Goal: Task Accomplishment & Management: Manage account settings

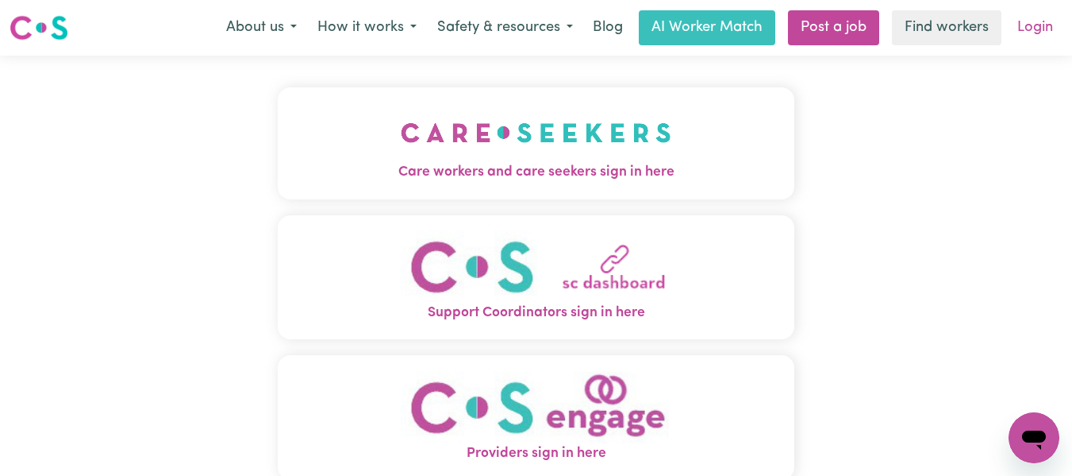
click at [1029, 25] on link "Login" at bounding box center [1035, 27] width 55 height 35
click at [657, 138] on img "Care workers and care seekers sign in here" at bounding box center [536, 132] width 271 height 59
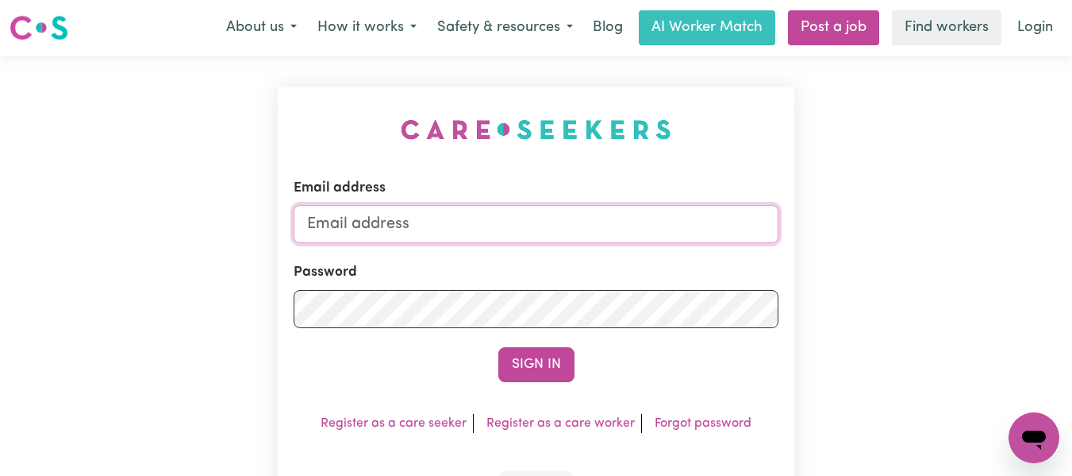
type input "[EMAIL_ADDRESS][DOMAIN_NAME]"
click at [553, 359] on button "Sign In" at bounding box center [537, 364] width 76 height 35
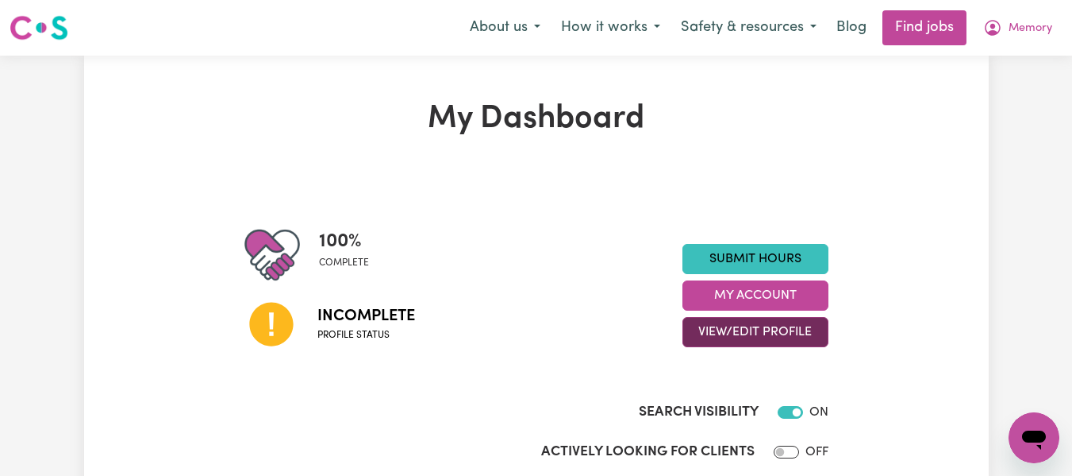
click at [766, 328] on button "View/Edit Profile" at bounding box center [756, 332] width 146 height 30
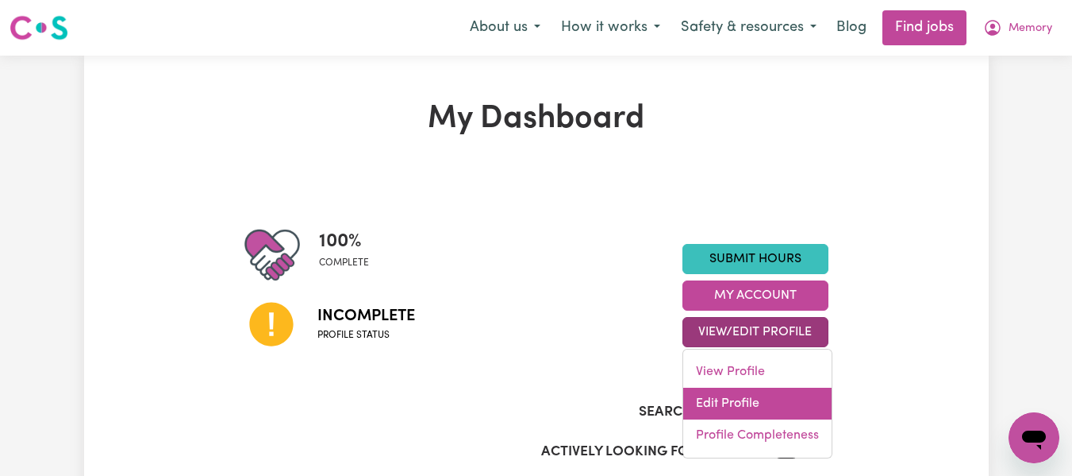
click at [736, 399] on link "Edit Profile" at bounding box center [757, 403] width 148 height 32
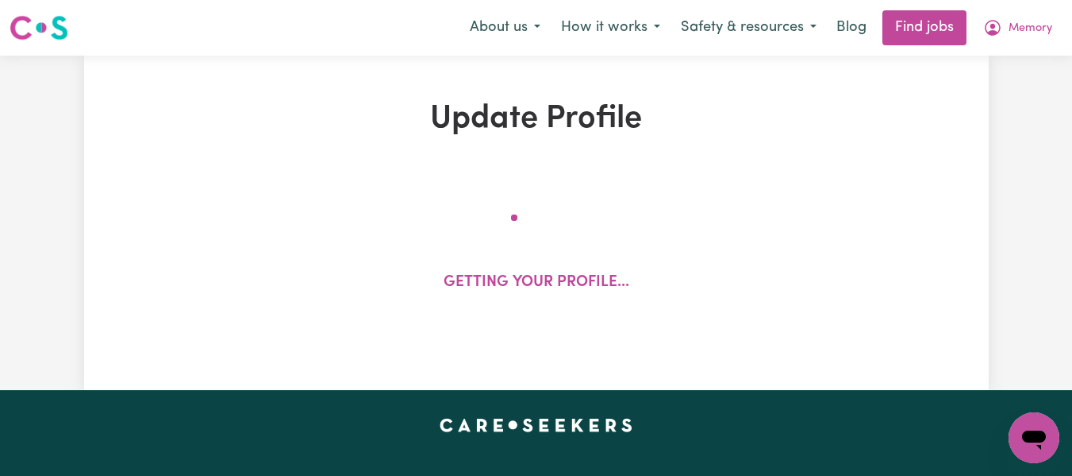
select select "[DEMOGRAPHIC_DATA]"
select select "[DEMOGRAPHIC_DATA] Work Visa"
select select "Studying a healthcare related degree or qualification"
select select "45"
select select "62"
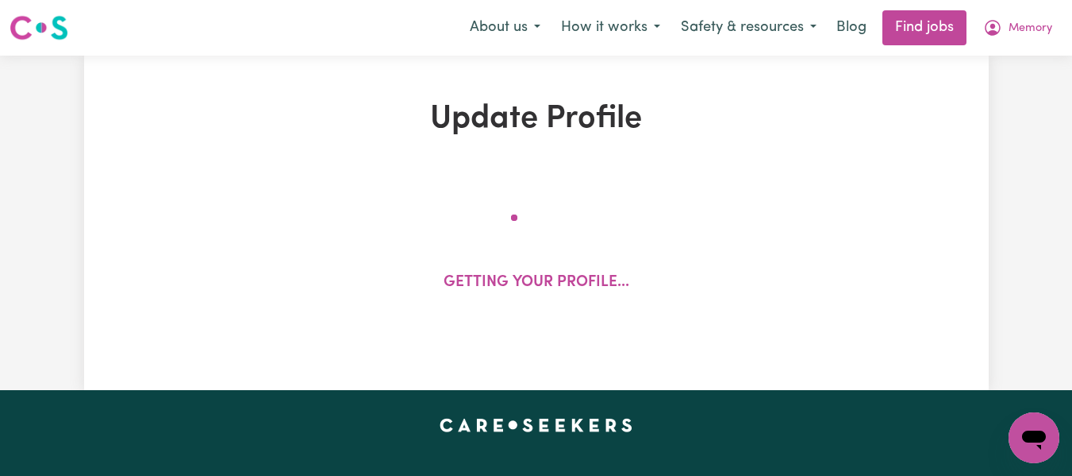
select select "67"
select select "76"
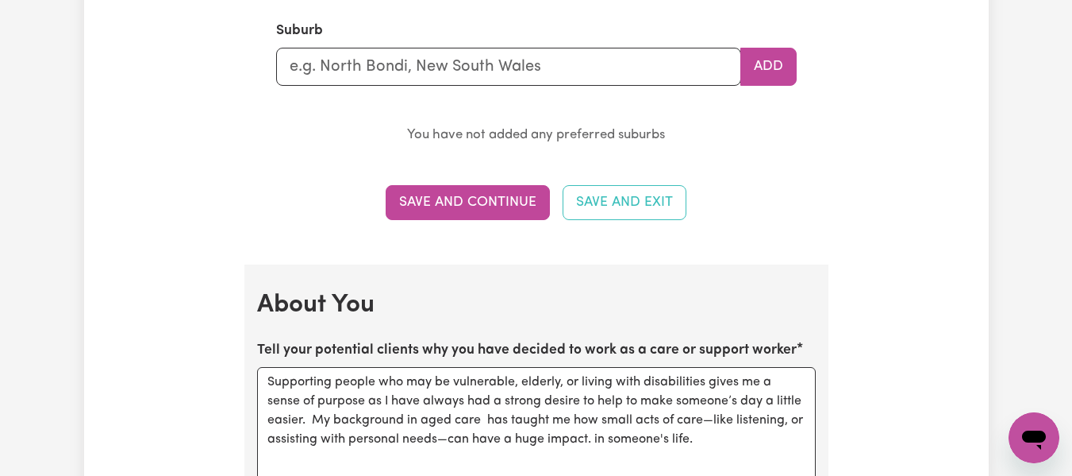
scroll to position [1922, 0]
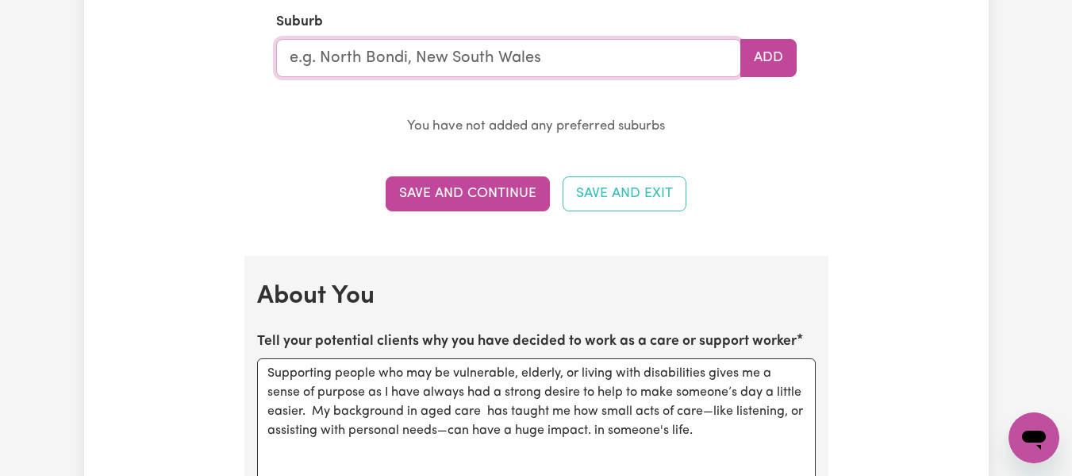
click at [585, 60] on input "text" at bounding box center [508, 58] width 465 height 38
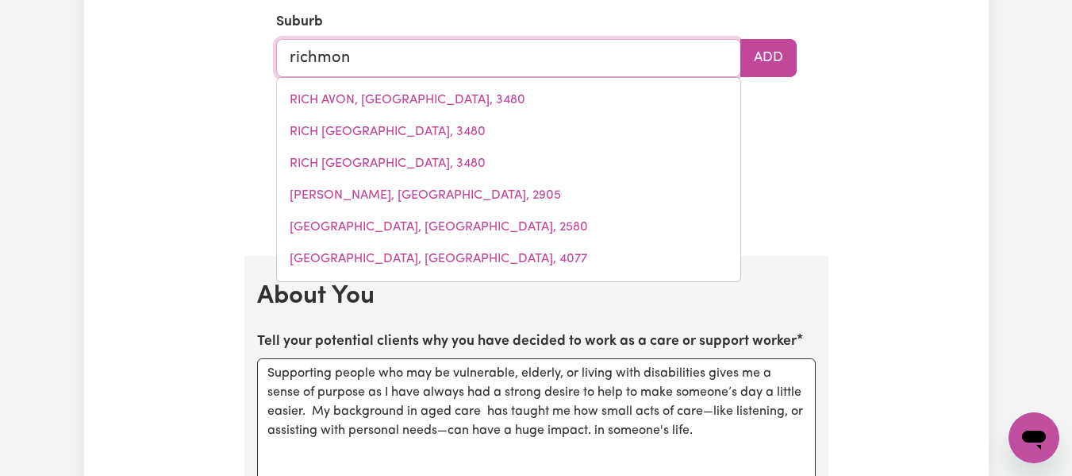
type input "[GEOGRAPHIC_DATA]"
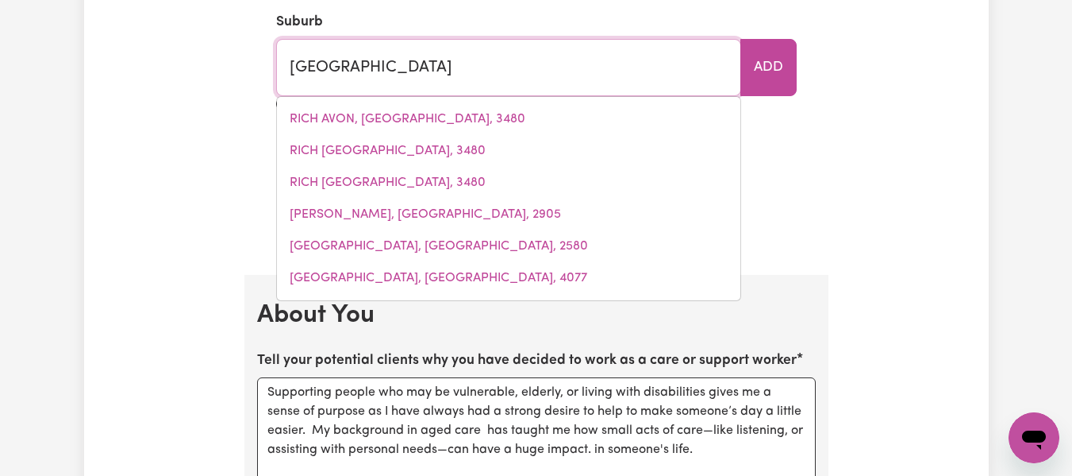
type input "[GEOGRAPHIC_DATA], [GEOGRAPHIC_DATA], 2753"
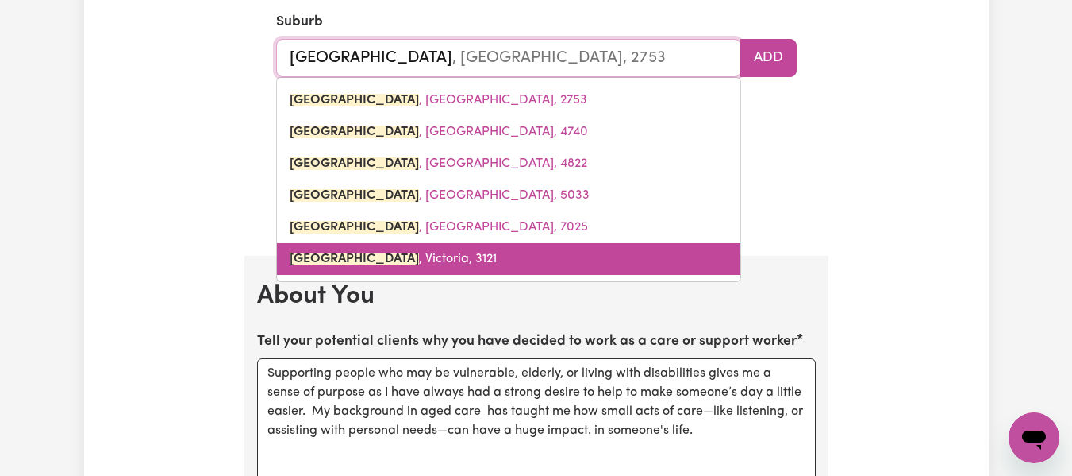
click at [366, 268] on link "[GEOGRAPHIC_DATA][PERSON_NAME][GEOGRAPHIC_DATA], 3121" at bounding box center [509, 259] width 464 height 32
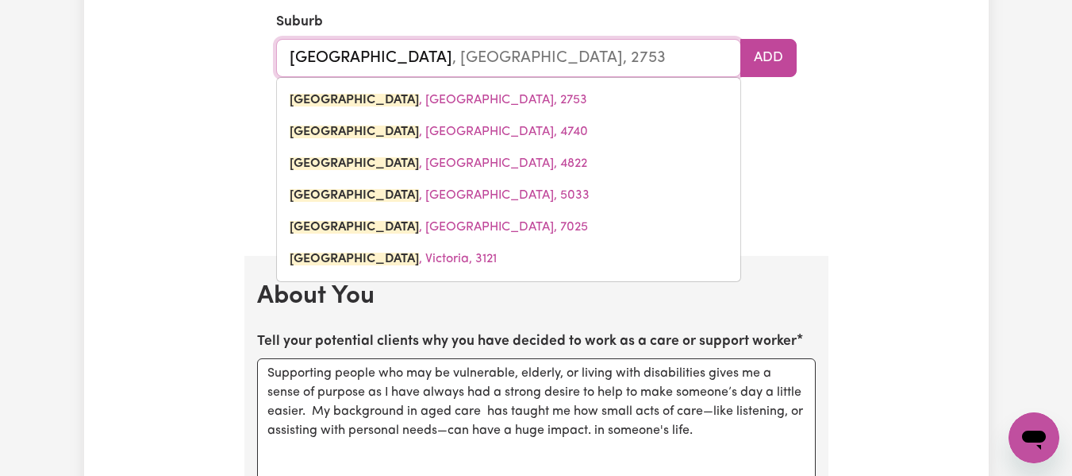
type input "[GEOGRAPHIC_DATA][PERSON_NAME][GEOGRAPHIC_DATA], 3121"
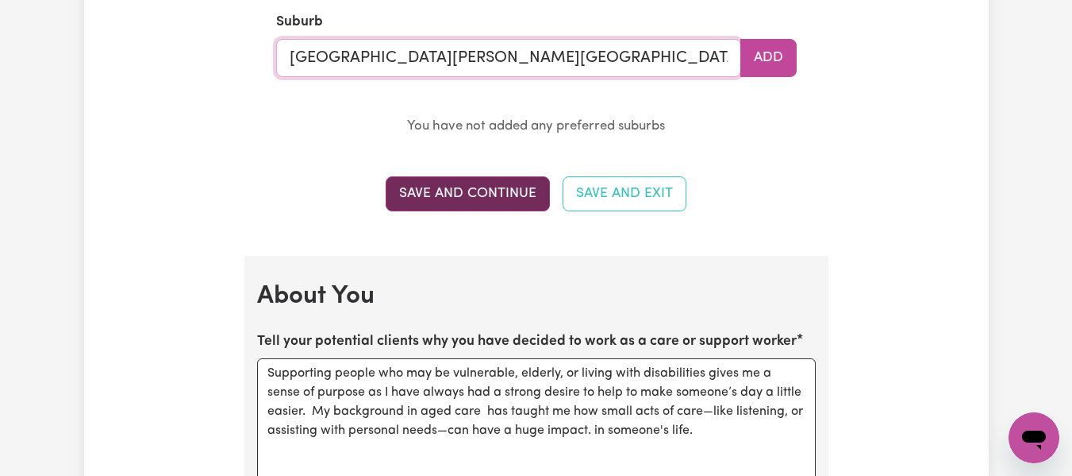
type input "[GEOGRAPHIC_DATA][PERSON_NAME][GEOGRAPHIC_DATA], 3121"
click at [477, 191] on button "Save and Continue" at bounding box center [468, 193] width 164 height 35
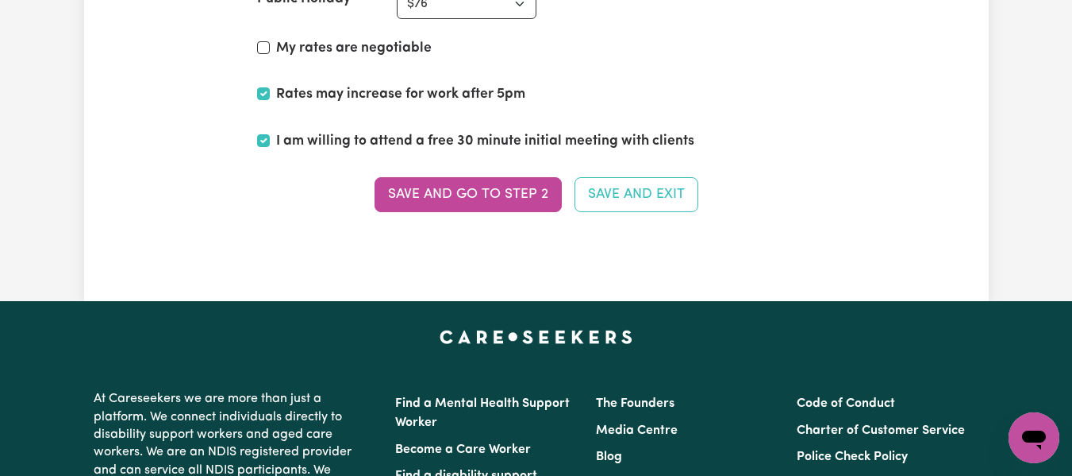
scroll to position [4037, 0]
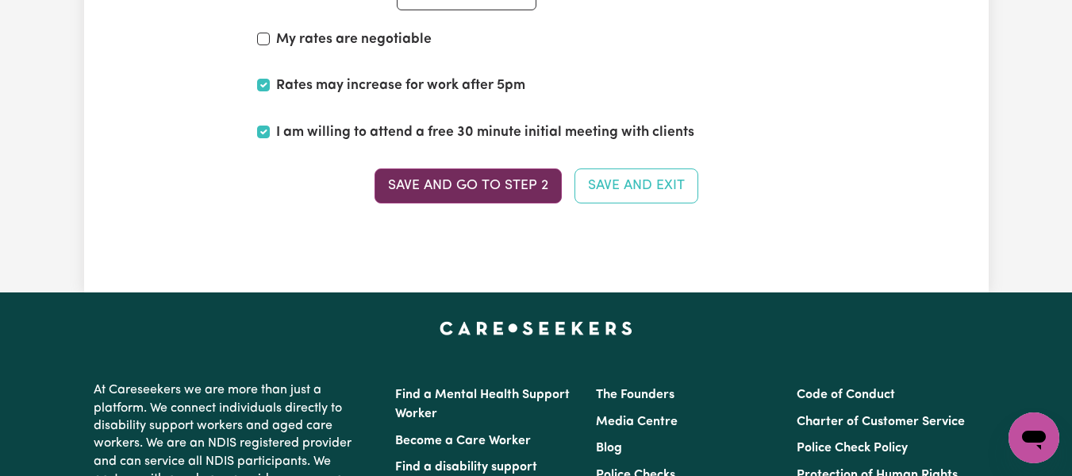
click at [460, 181] on button "Save and go to Step 2" at bounding box center [468, 185] width 187 height 35
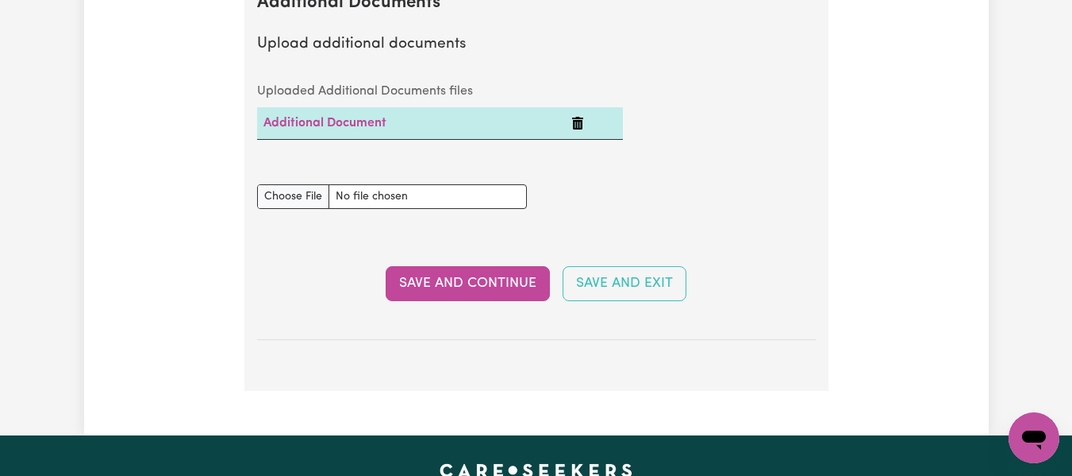
scroll to position [3362, 0]
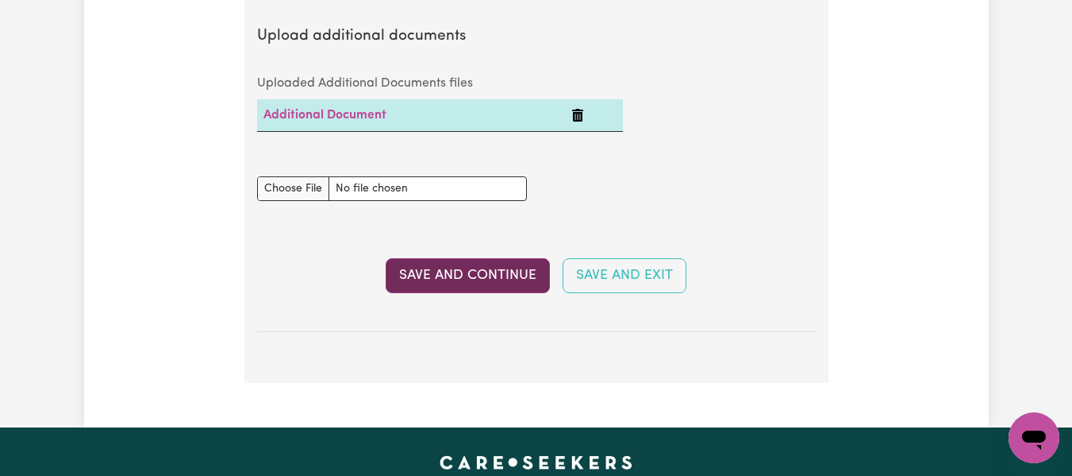
click at [489, 269] on button "Save and Continue" at bounding box center [468, 275] width 164 height 35
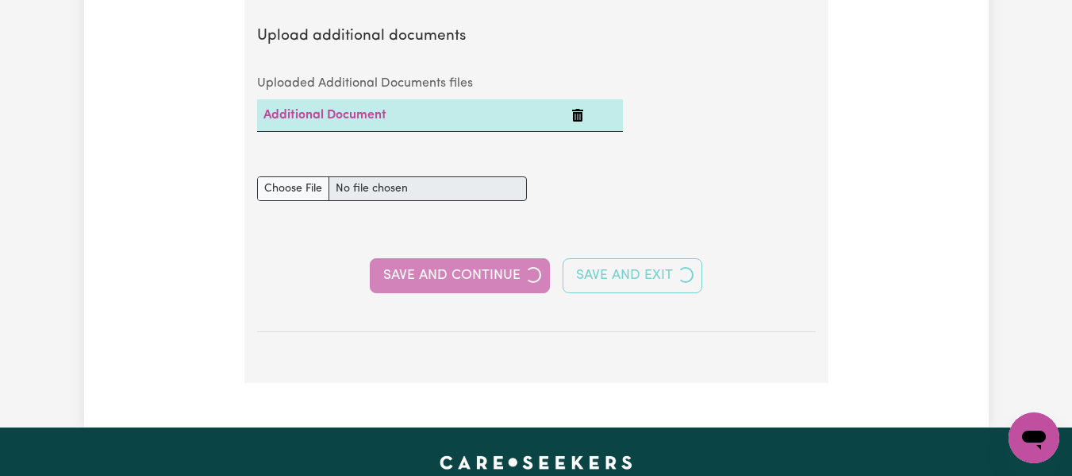
select select "2024"
select select "2025"
select select "Certificate III (Individual Support)"
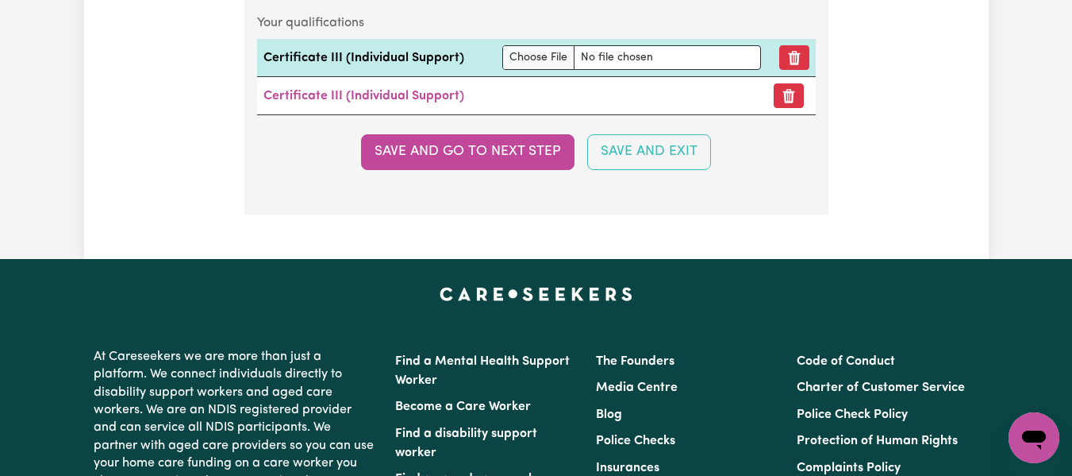
scroll to position [4357, 0]
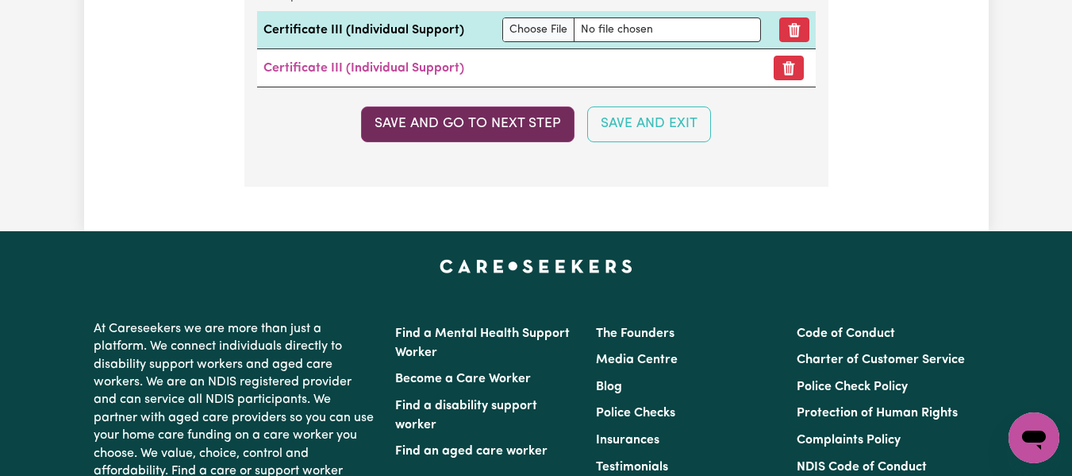
click at [472, 131] on button "Save and go to next step" at bounding box center [468, 123] width 214 height 35
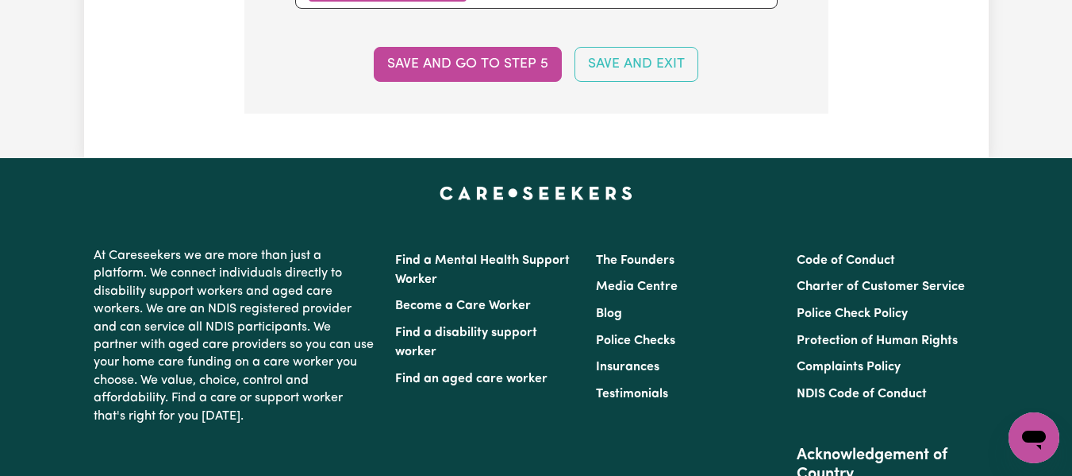
scroll to position [1837, 0]
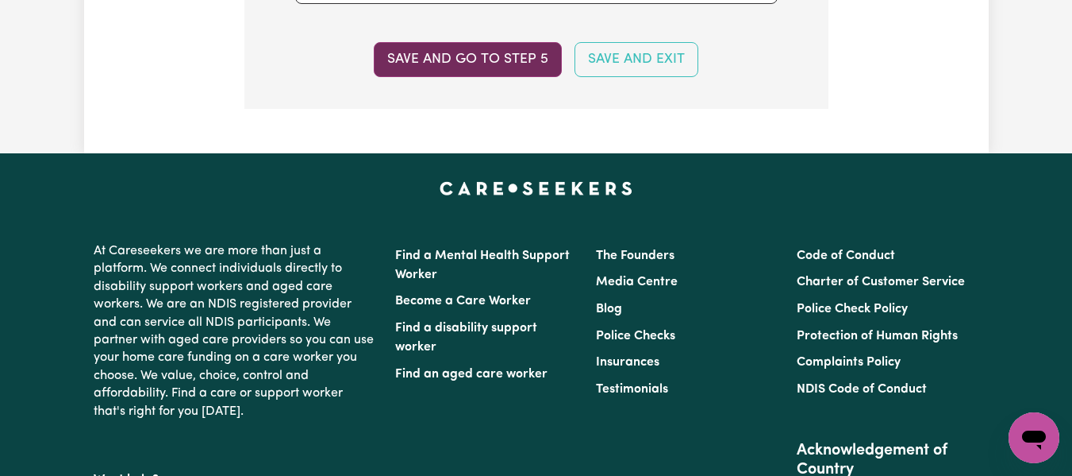
click at [517, 66] on button "Save and go to step 5" at bounding box center [468, 59] width 188 height 35
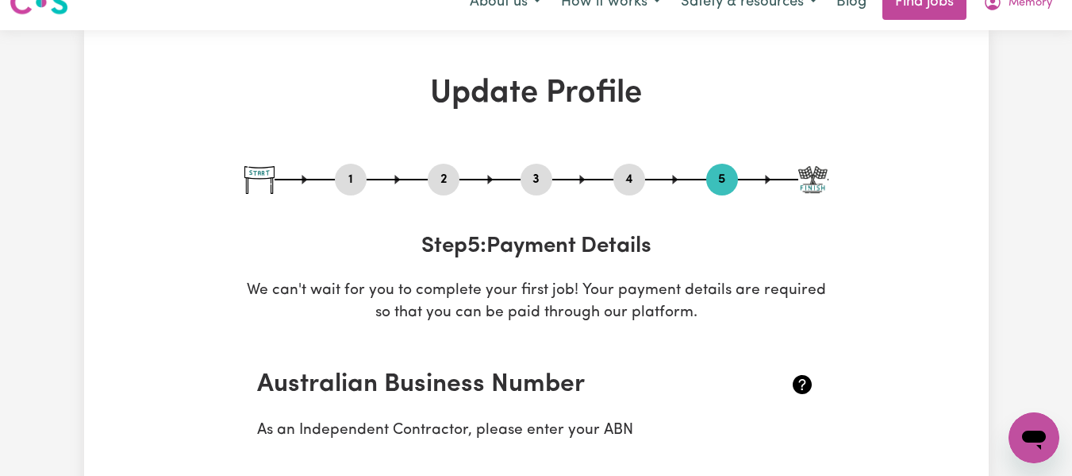
scroll to position [0, 0]
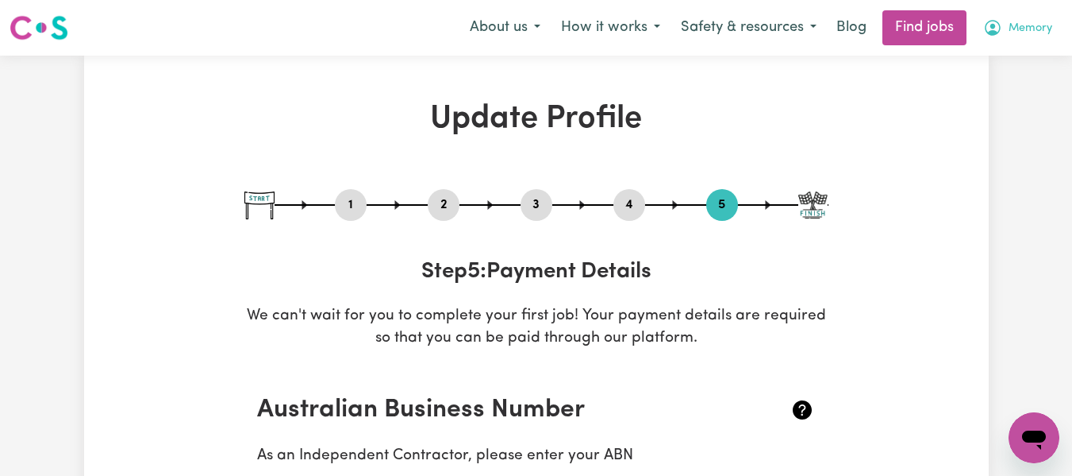
click at [1015, 27] on span "Memory" at bounding box center [1031, 28] width 44 height 17
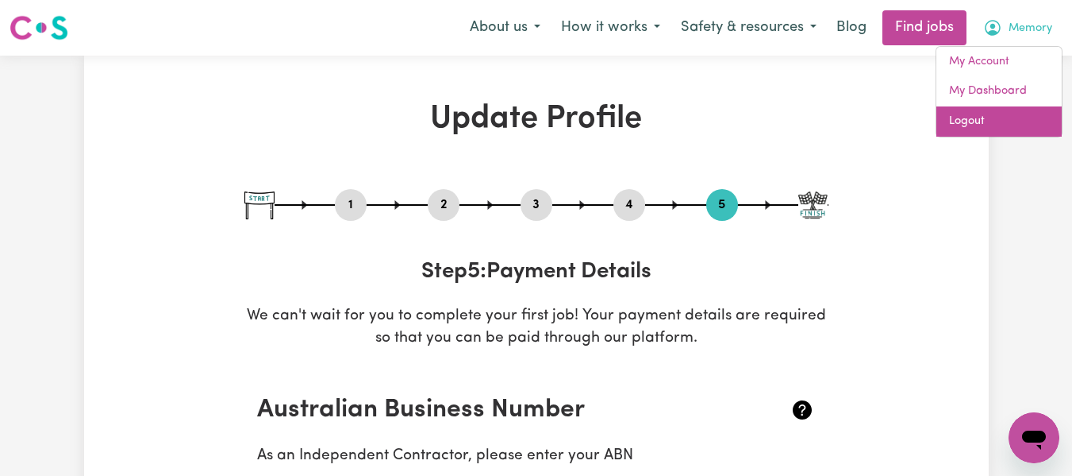
click at [965, 117] on link "Logout" at bounding box center [999, 121] width 125 height 30
